Goal: Information Seeking & Learning: Learn about a topic

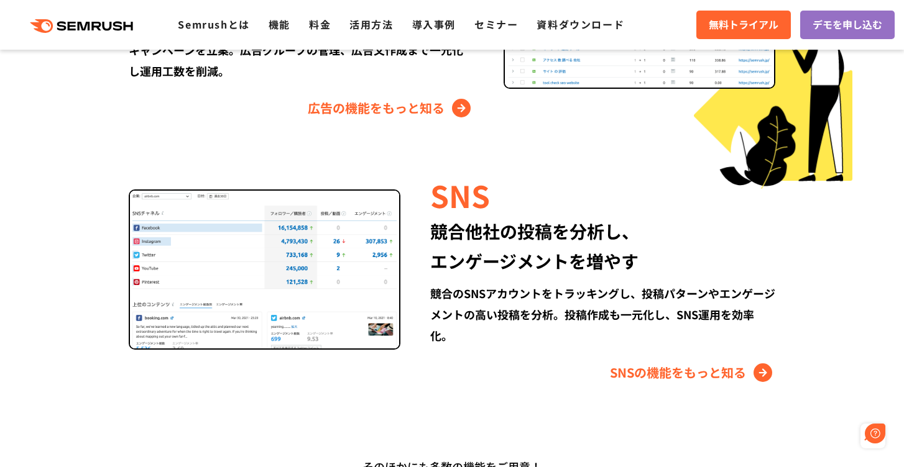
scroll to position [1622, 0]
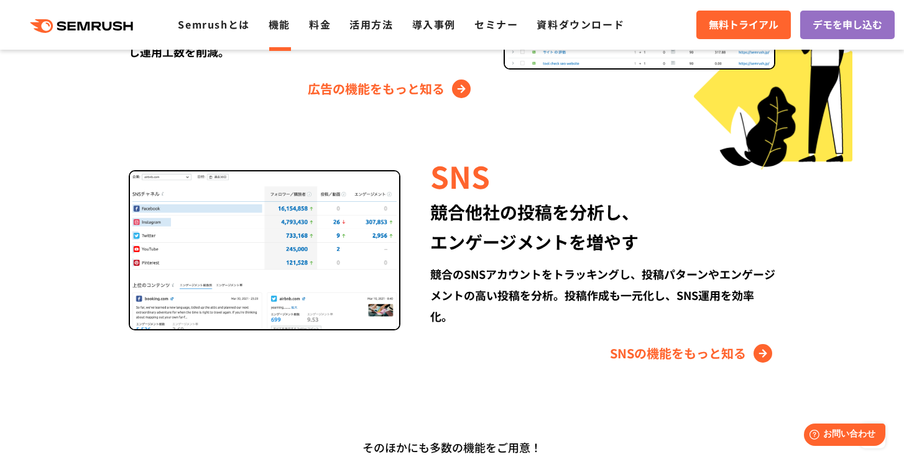
click at [283, 25] on link "機能" at bounding box center [280, 24] width 22 height 15
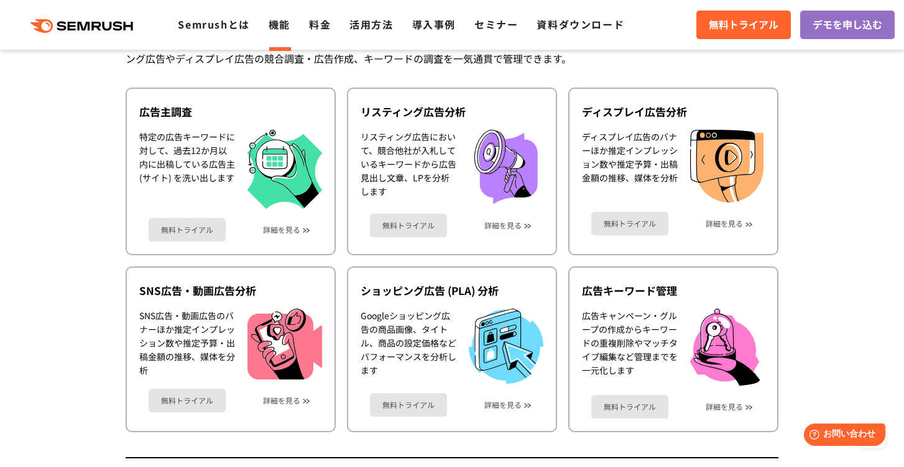
scroll to position [1177, 0]
click at [333, 32] on ul "Semrushとは 機能 料金 活用方法 導入事例 セミナー 資料ダウンロード" at bounding box center [410, 25] width 465 height 16
click at [323, 32] on li "料金" at bounding box center [320, 25] width 22 height 16
click at [319, 23] on link "料金" at bounding box center [320, 24] width 22 height 15
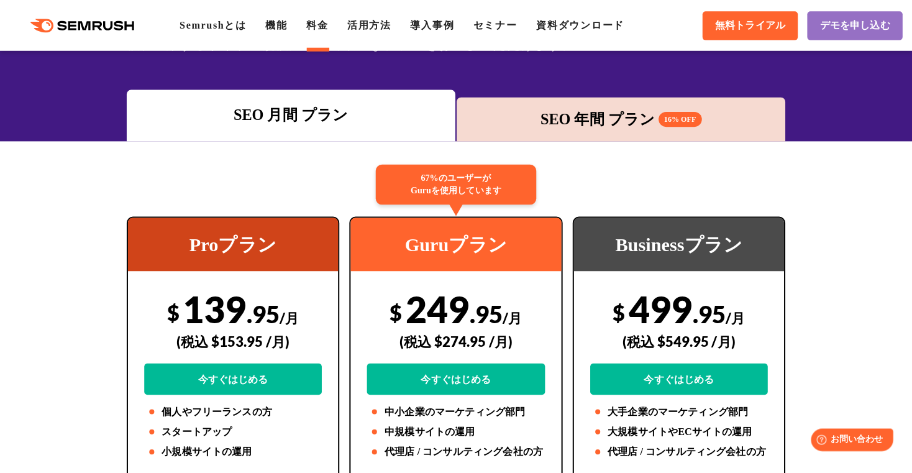
scroll to position [140, 0]
